Goal: Information Seeking & Learning: Learn about a topic

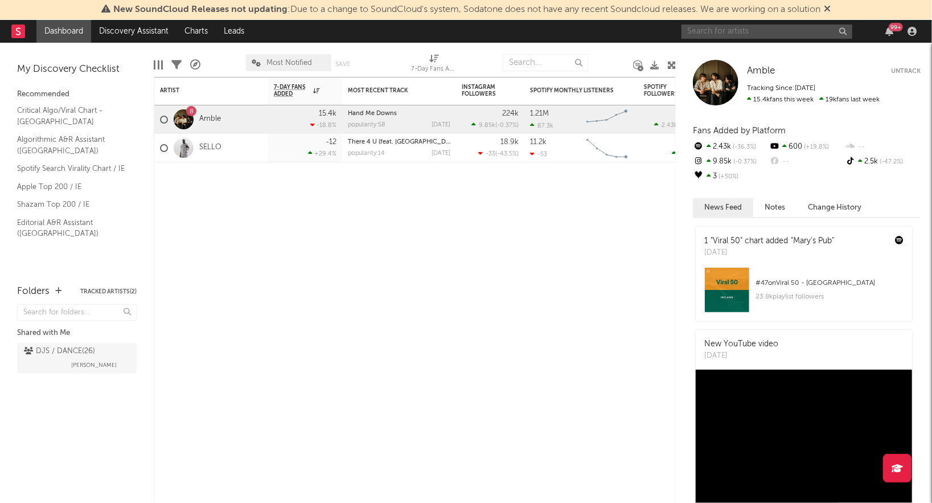
click at [721, 36] on input "text" at bounding box center [766, 31] width 171 height 14
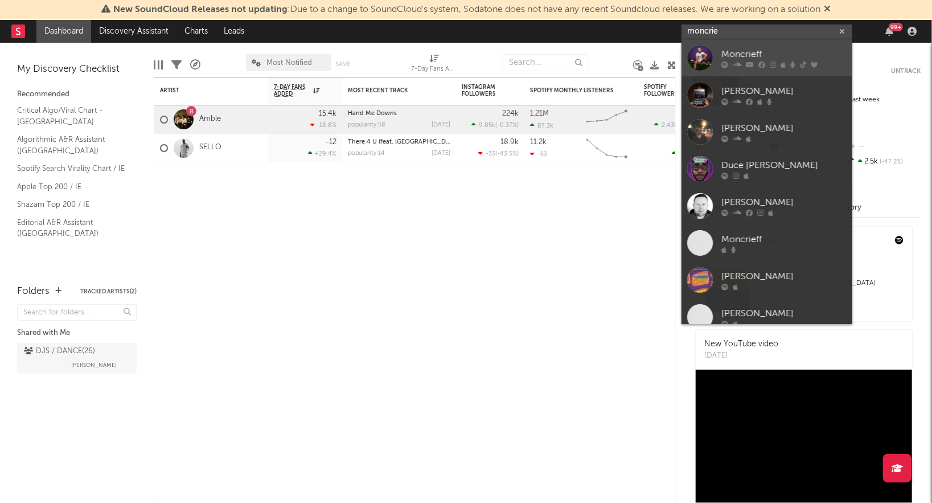
type input "moncrie"
click at [731, 58] on div "Moncrieff" at bounding box center [783, 55] width 125 height 14
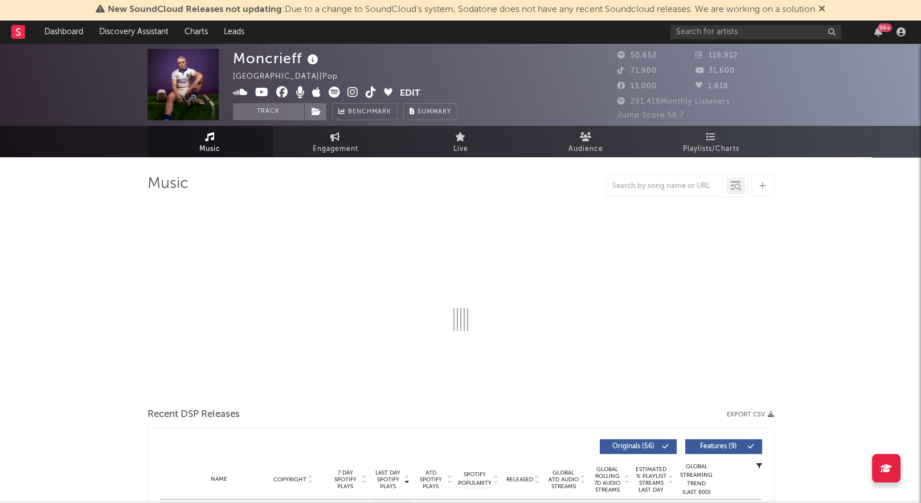
select select "6m"
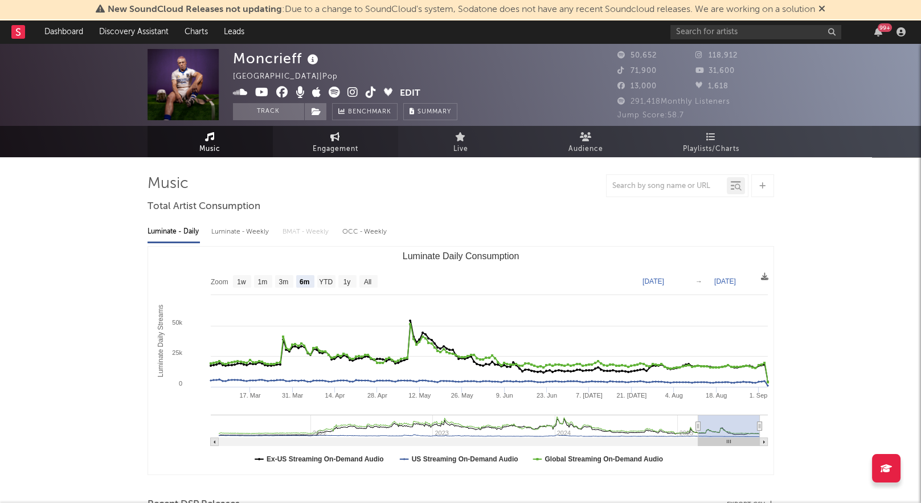
click at [299, 138] on link "Engagement" at bounding box center [335, 141] width 125 height 31
select select "1w"
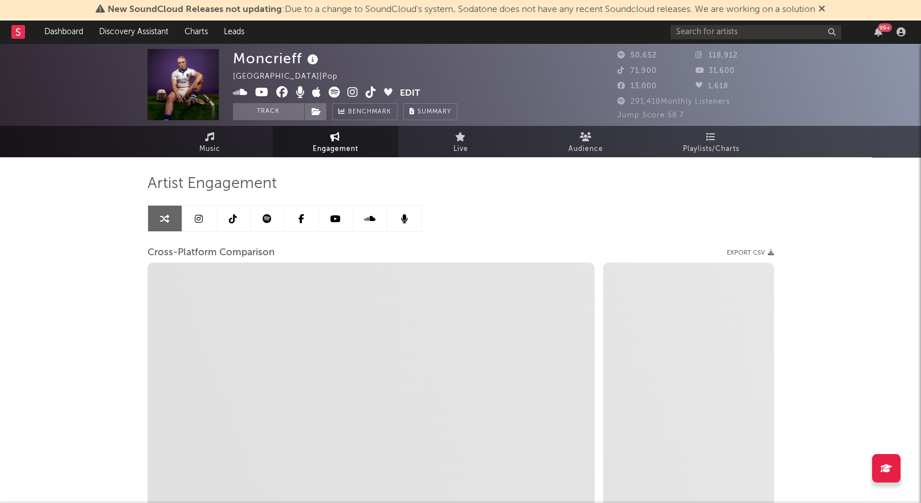
select select "1m"
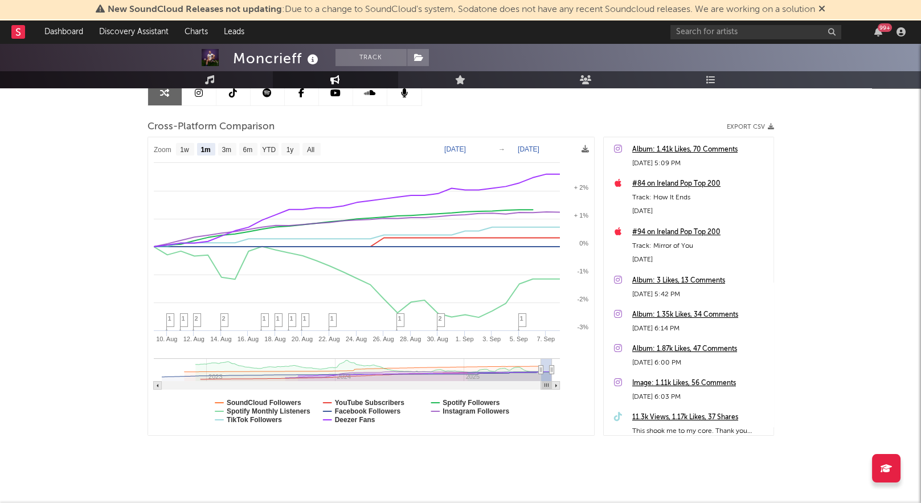
scroll to position [128, 0]
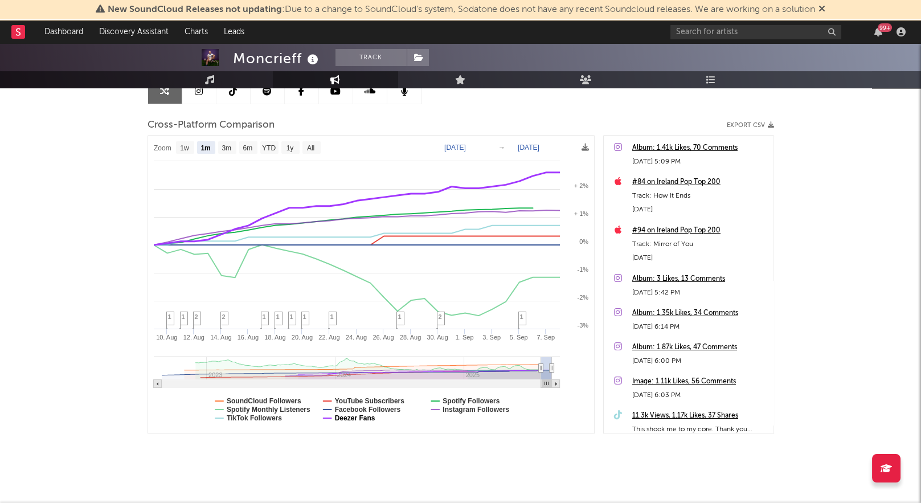
click at [339, 419] on text "Deezer Fans" at bounding box center [354, 418] width 40 height 8
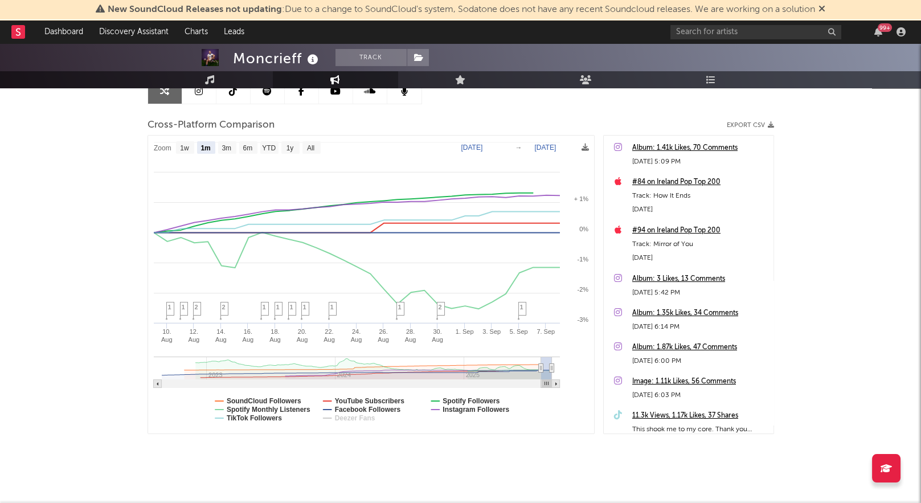
select select "1m"
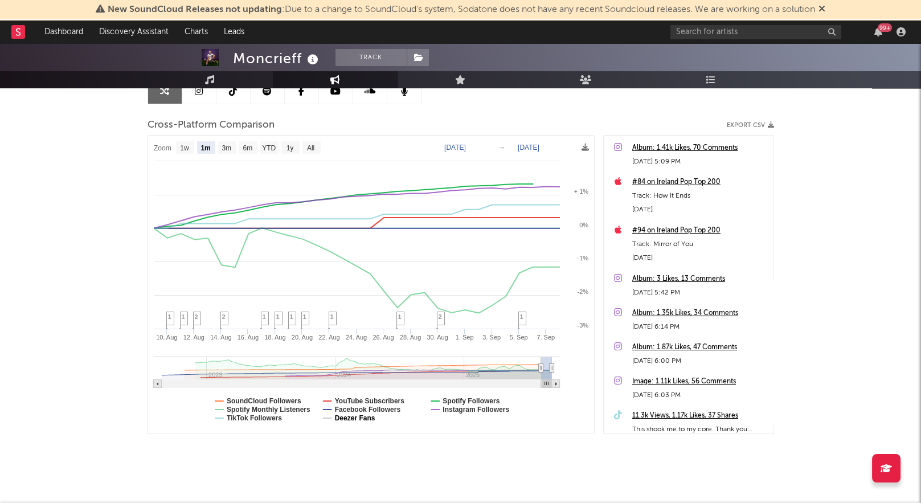
click at [342, 417] on text "Deezer Fans" at bounding box center [354, 418] width 40 height 8
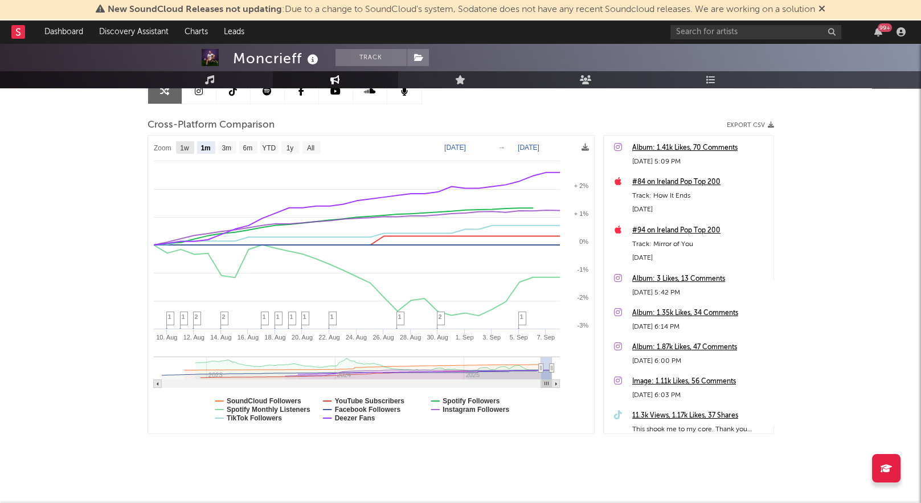
click at [184, 144] on text "1w" at bounding box center [184, 148] width 9 height 8
select select "1w"
type input "[DATE]"
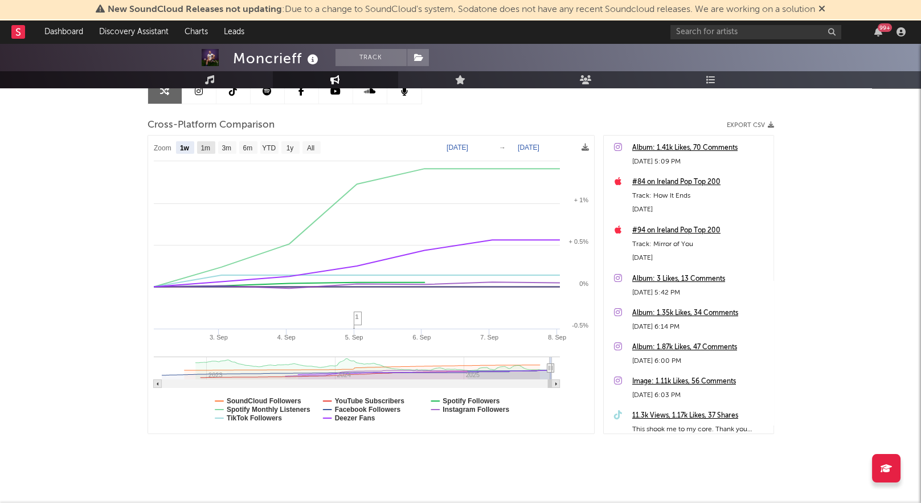
click at [206, 148] on text "1m" at bounding box center [205, 148] width 10 height 8
select select "1m"
type input "[DATE]"
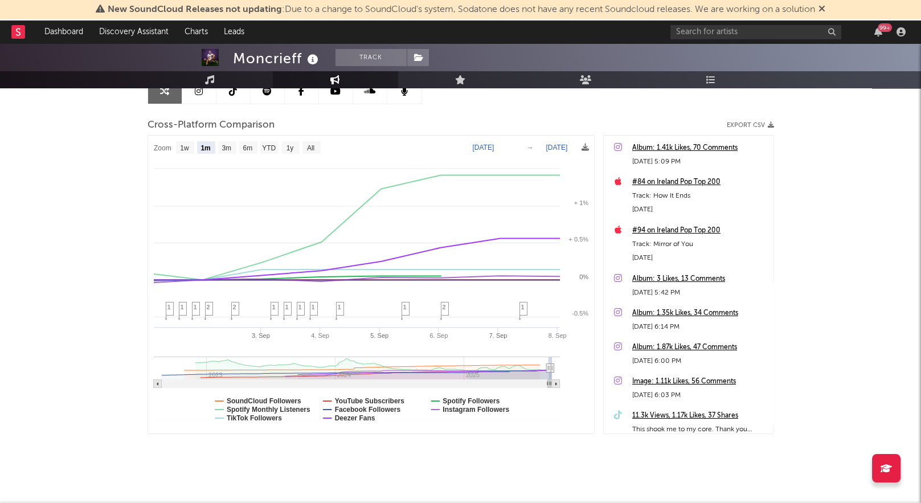
select select "1m"
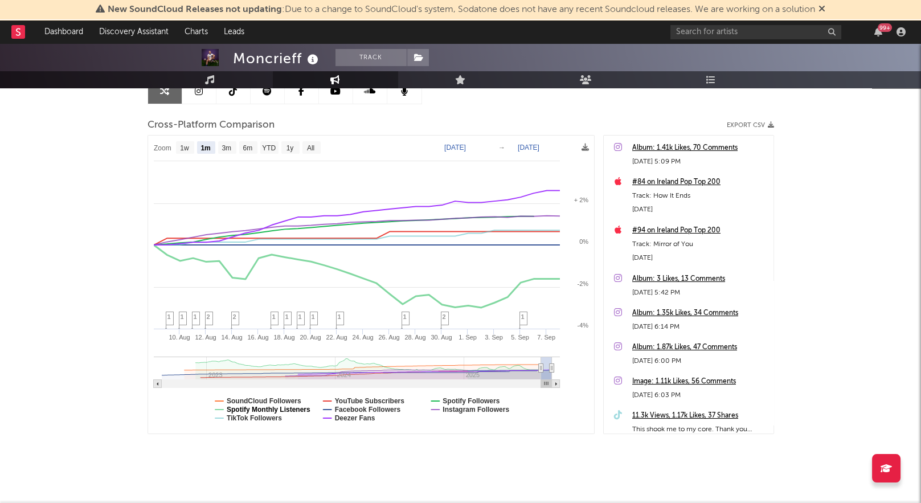
click at [266, 411] on text "Spotify Monthly Listeners" at bounding box center [269, 409] width 84 height 8
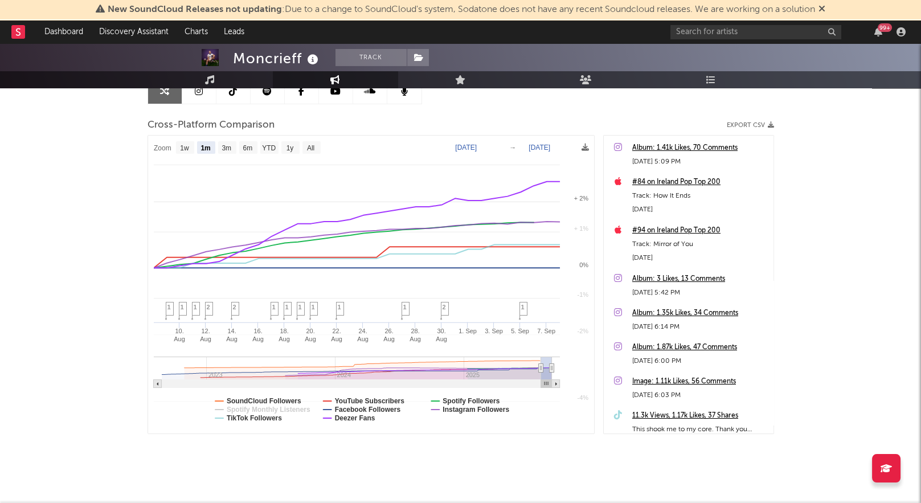
select select "1m"
